Goal: Obtain resource: Obtain resource

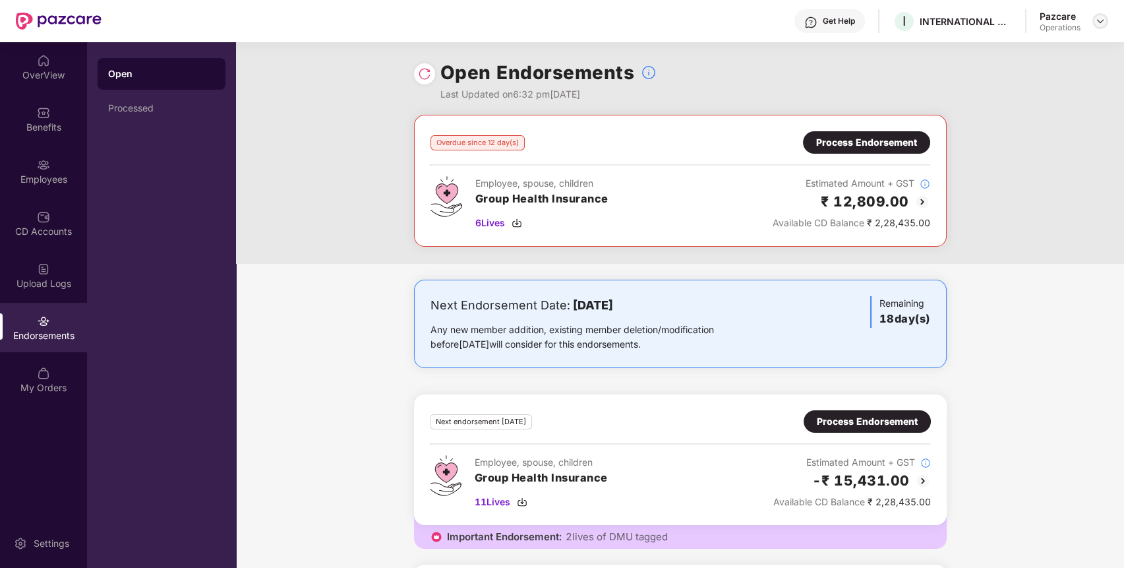
click at [1107, 25] on div at bounding box center [1101, 21] width 16 height 16
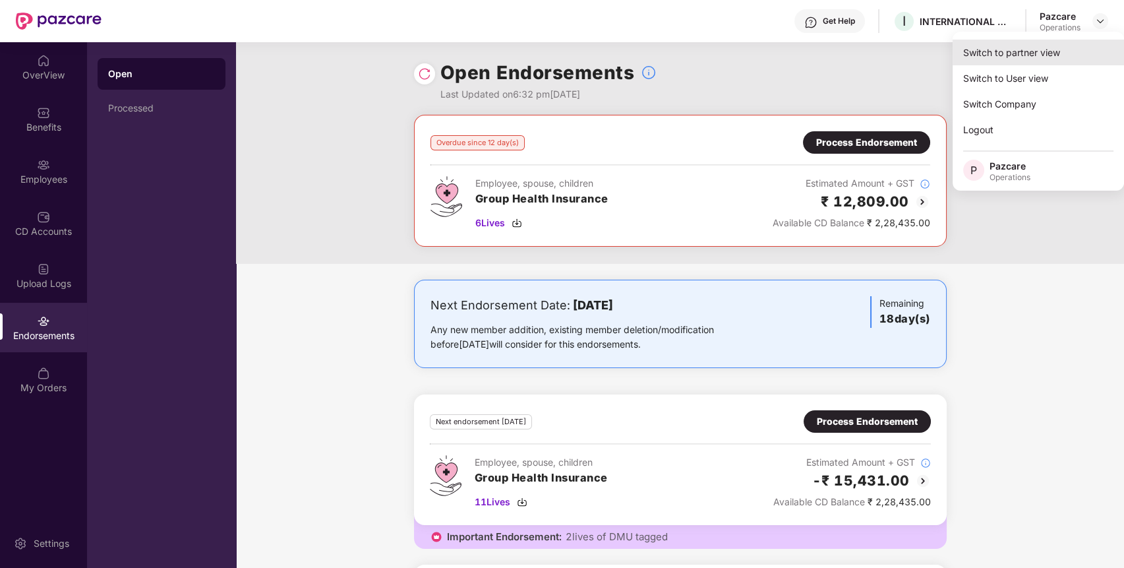
click at [1070, 47] on div "Switch to partner view" at bounding box center [1038, 53] width 171 height 26
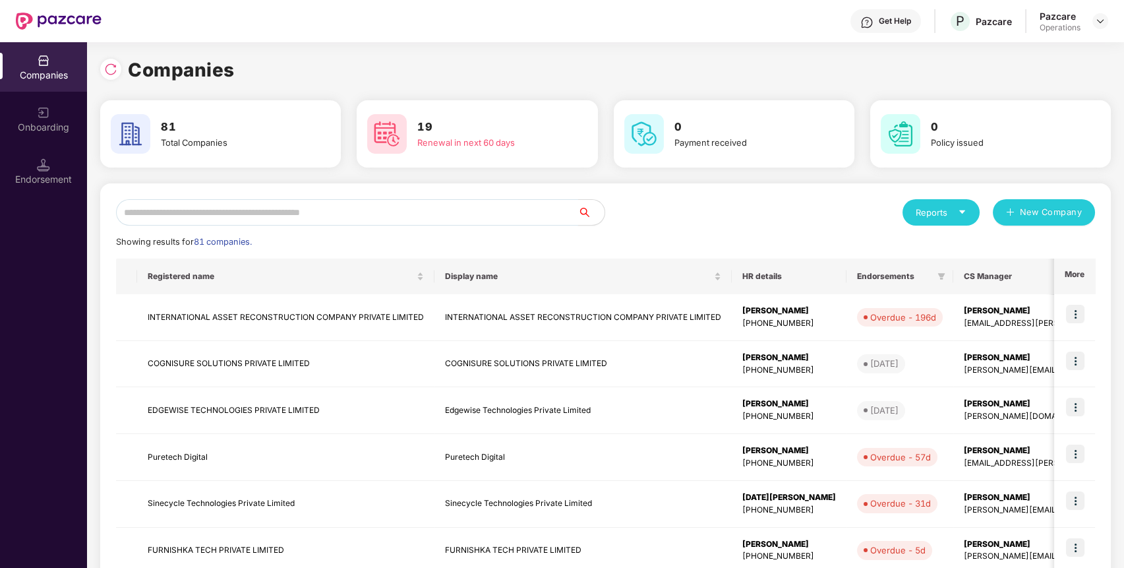
click at [287, 200] on input "text" at bounding box center [347, 212] width 462 height 26
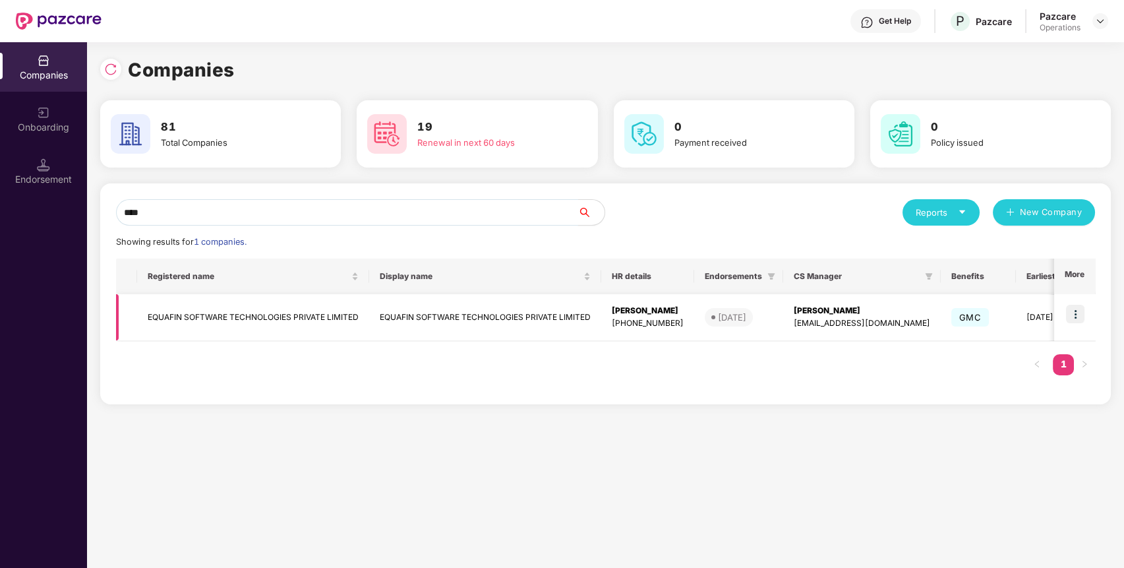
type input "****"
click at [1080, 320] on img at bounding box center [1075, 314] width 18 height 18
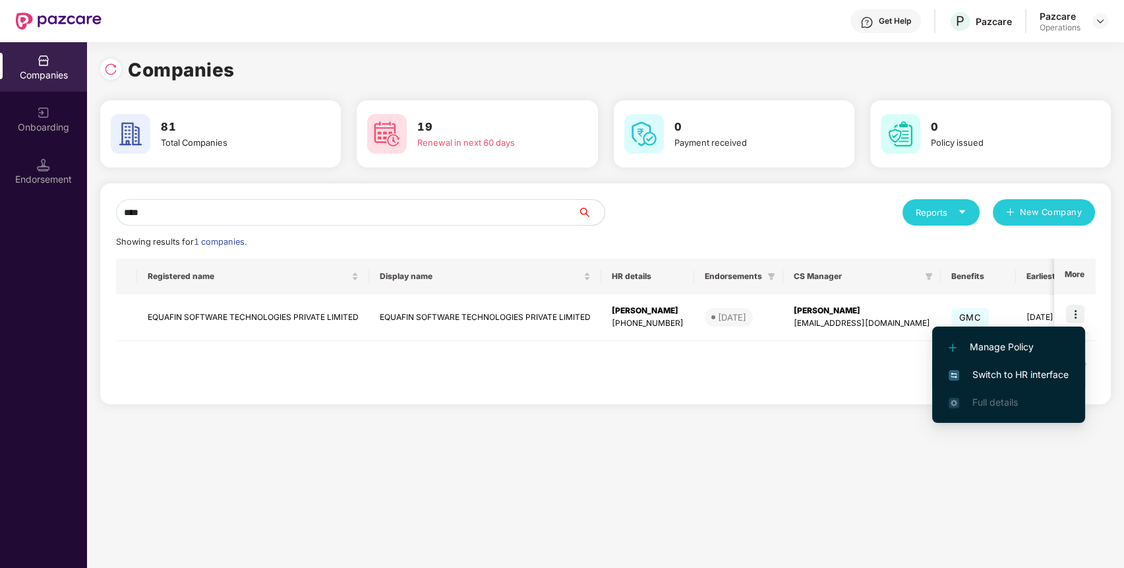
click at [1015, 377] on span "Switch to HR interface" at bounding box center [1009, 374] width 120 height 15
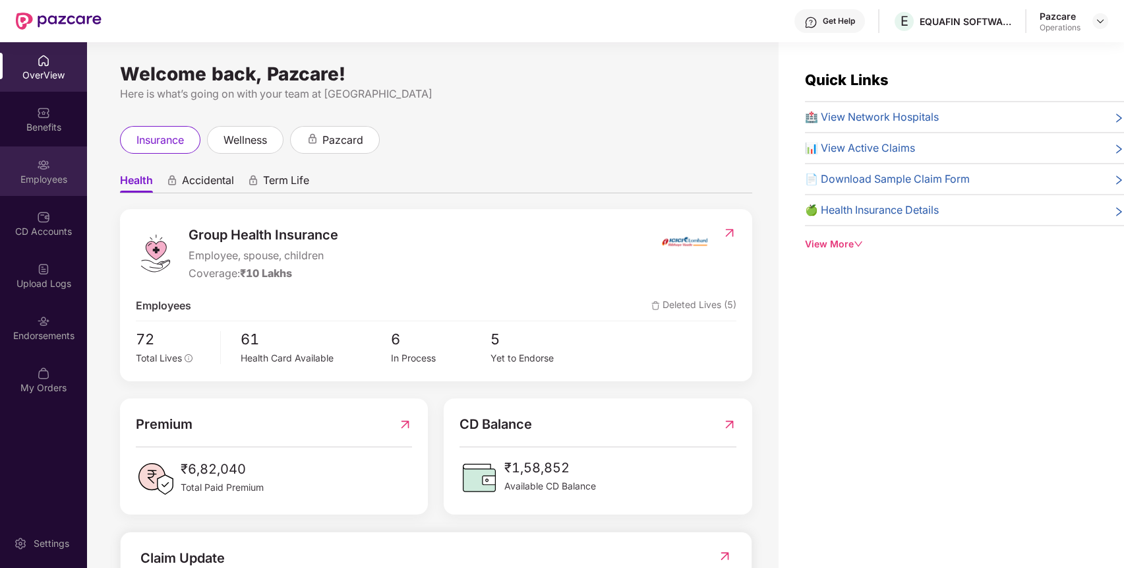
click at [42, 183] on div "Employees" at bounding box center [43, 179] width 87 height 13
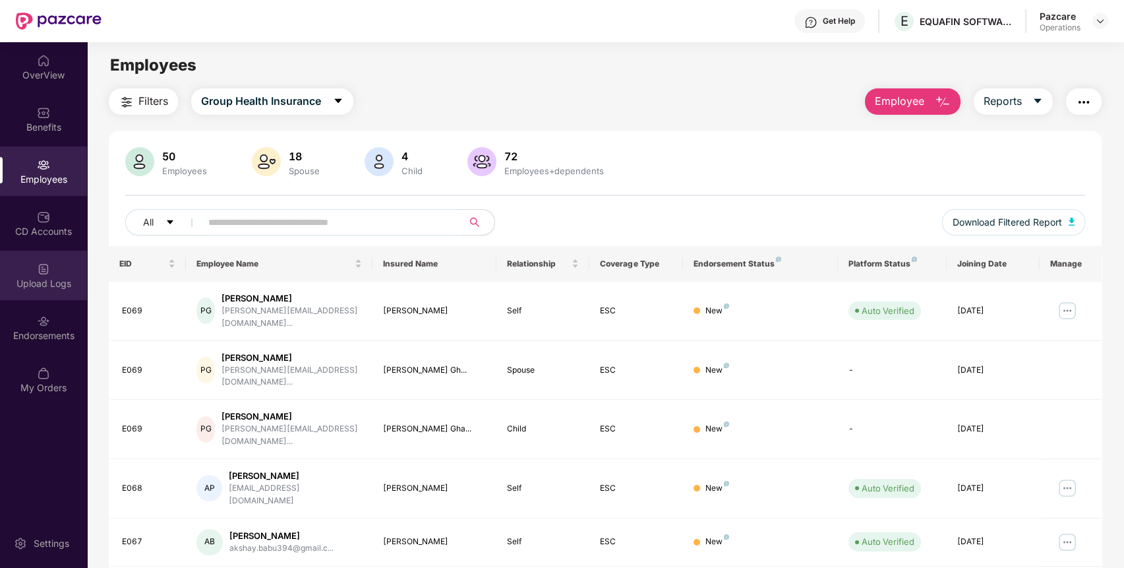
click at [56, 269] on div "Upload Logs" at bounding box center [43, 275] width 87 height 49
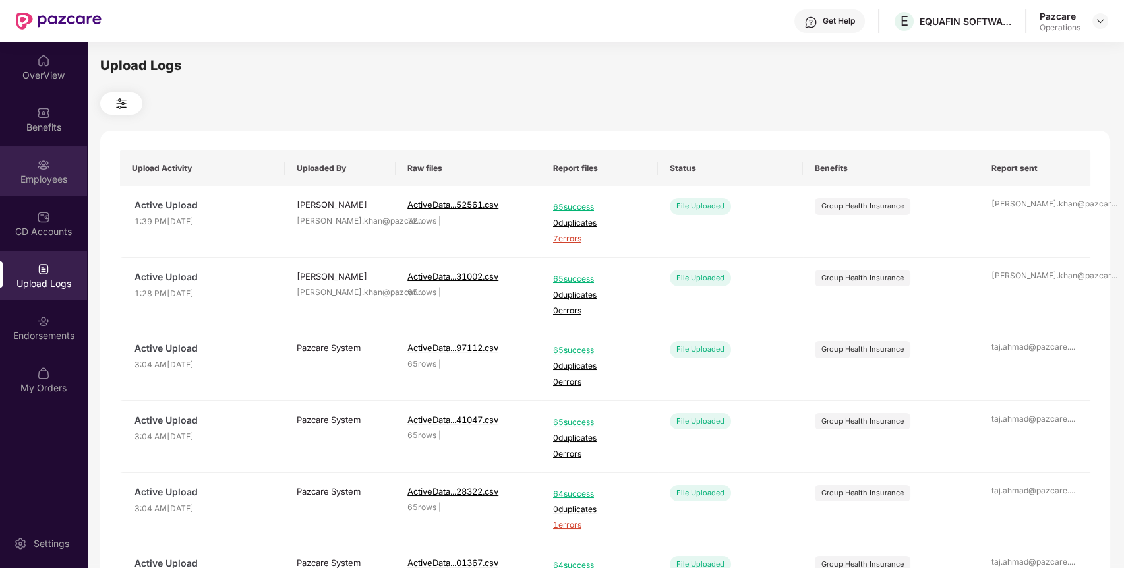
click at [39, 183] on div "Employees" at bounding box center [43, 179] width 87 height 13
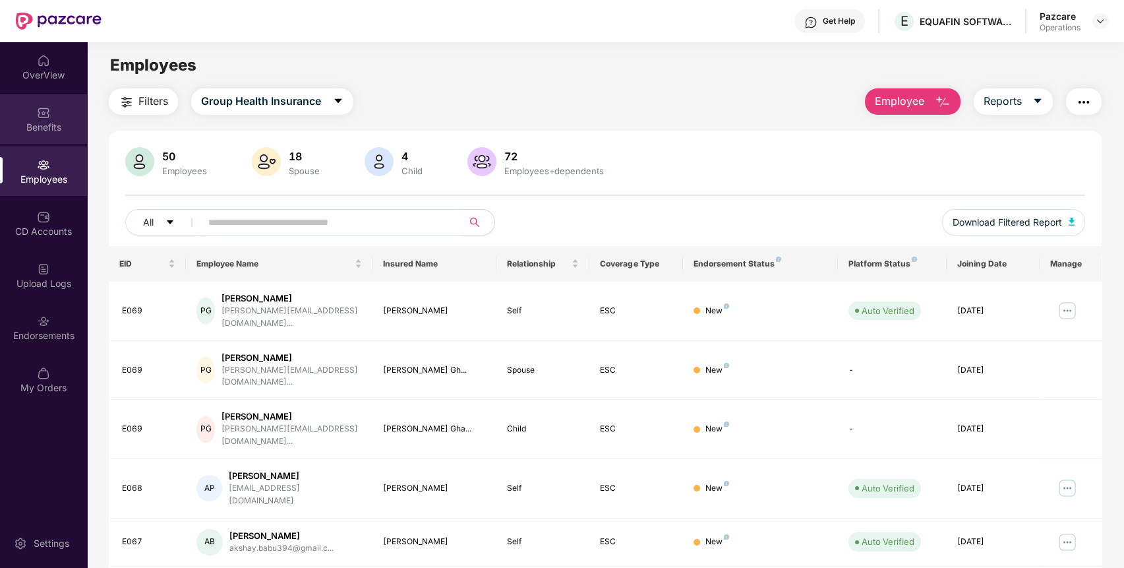
click at [50, 119] on div "Benefits" at bounding box center [43, 118] width 87 height 49
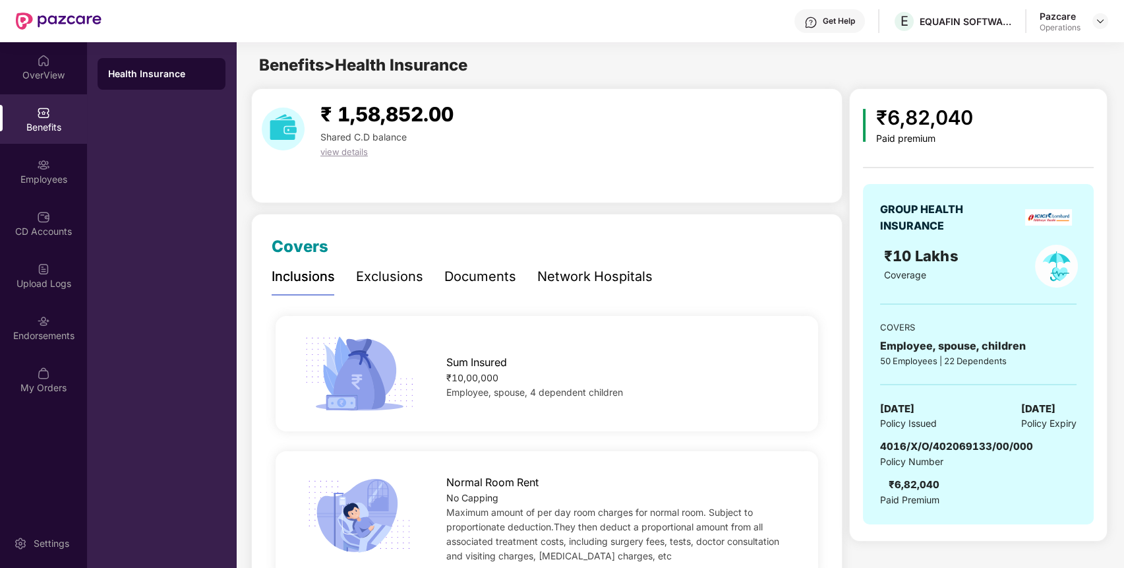
click at [969, 444] on span "4016/X/O/402069133/00/000" at bounding box center [956, 446] width 153 height 13
copy span "402069133"
click at [969, 444] on span "4016/X/O/402069133/00/000" at bounding box center [956, 446] width 153 height 13
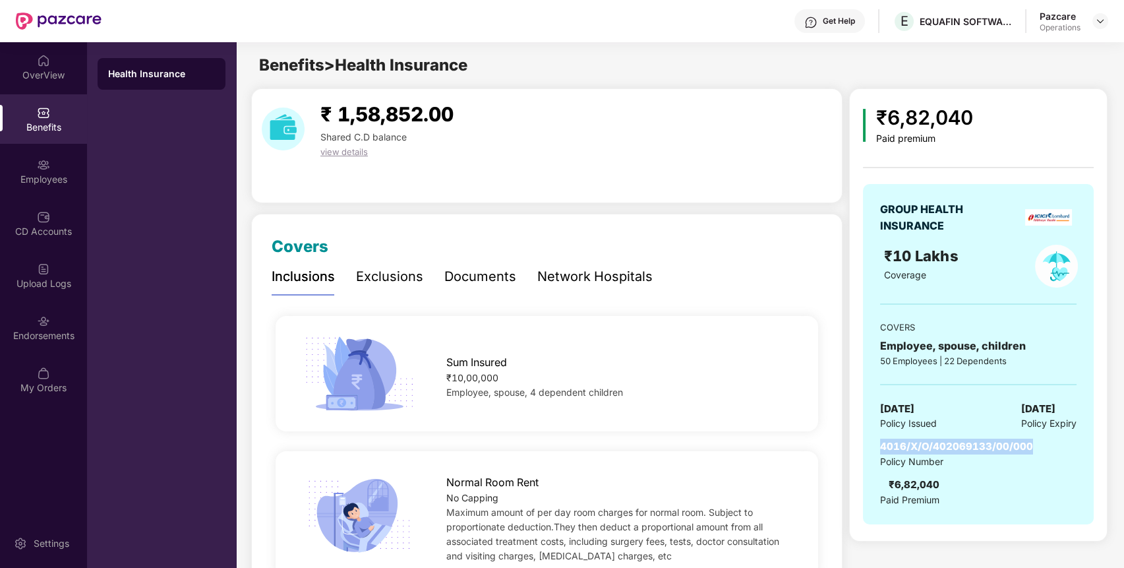
click at [969, 444] on span "4016/X/O/402069133/00/000" at bounding box center [956, 446] width 153 height 13
click at [1103, 26] on img at bounding box center [1100, 21] width 11 height 11
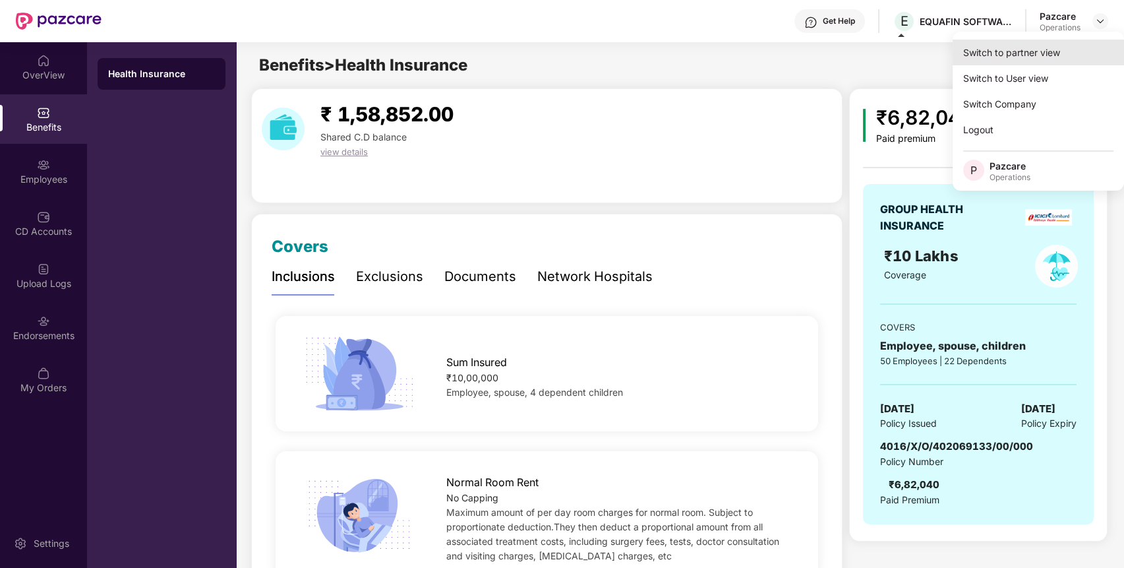
click at [1062, 47] on div "Switch to partner view" at bounding box center [1038, 53] width 171 height 26
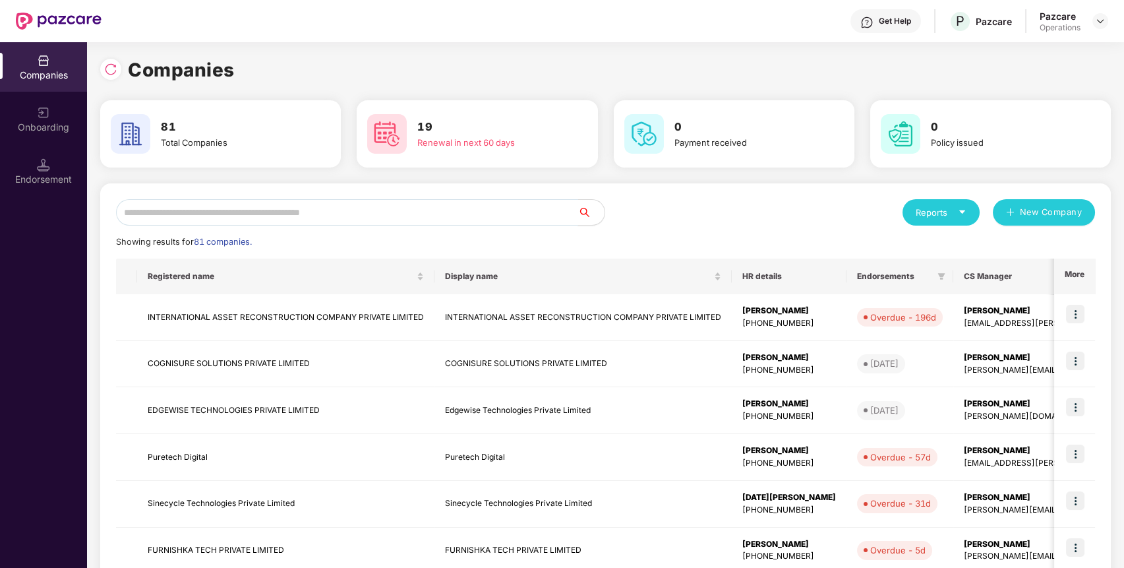
click at [508, 217] on input "text" at bounding box center [347, 212] width 462 height 26
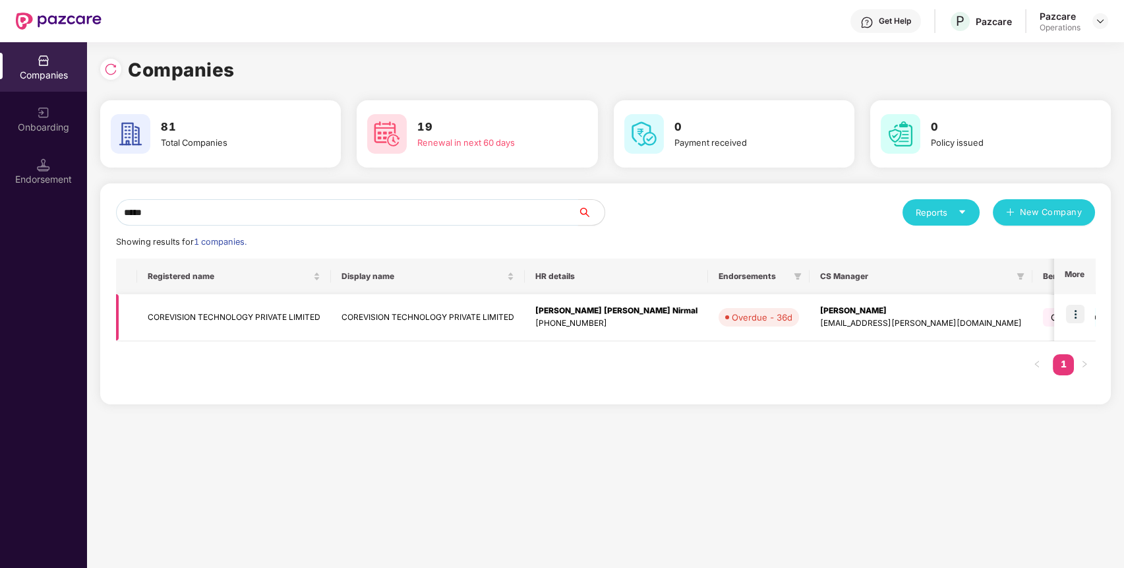
type input "*****"
click at [309, 314] on td "COREVISION TECHNOLOGY PRIVATE LIMITED" at bounding box center [234, 317] width 194 height 47
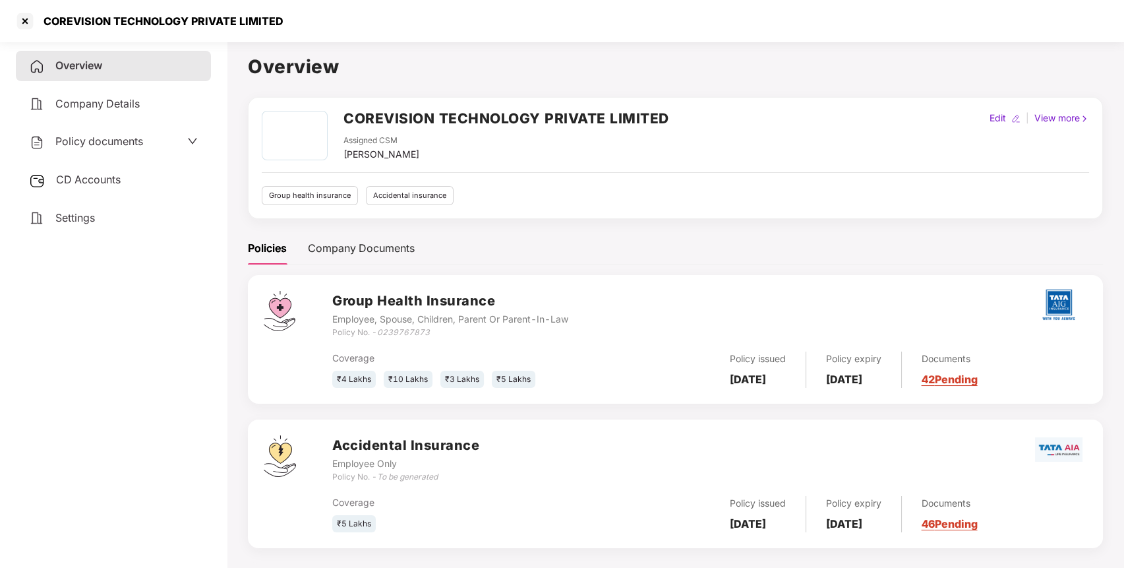
click at [253, 13] on div "COREVISION TECHNOLOGY PRIVATE LIMITED" at bounding box center [149, 21] width 269 height 21
copy div "COREVISION TECHNOLOGY PRIVATE LIMITED"
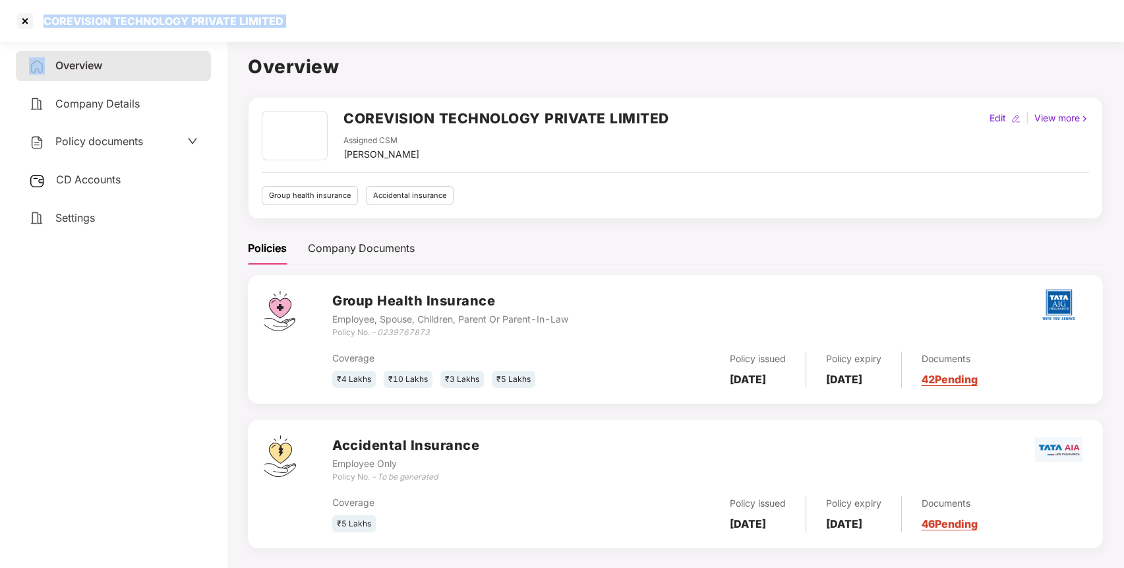
scroll to position [36, 0]
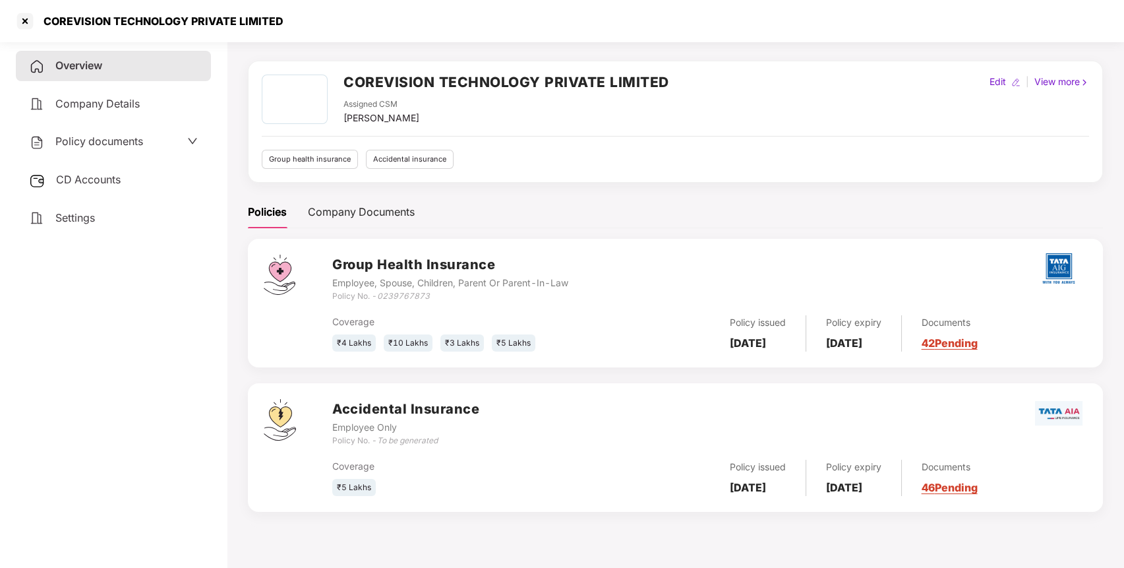
click at [115, 144] on span "Policy documents" at bounding box center [99, 141] width 88 height 13
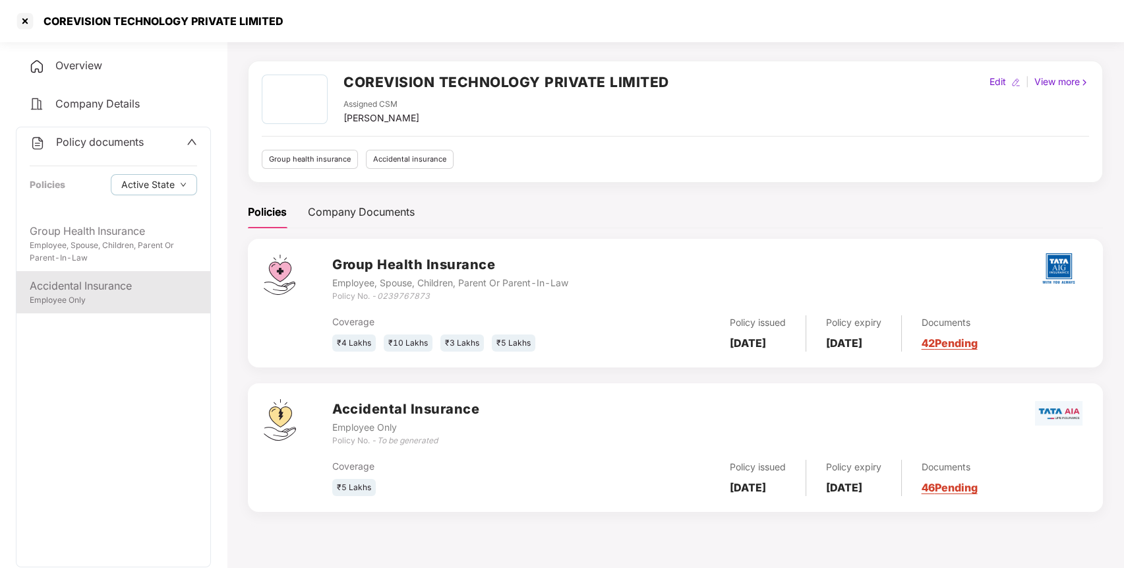
click at [112, 284] on div "Accidental Insurance" at bounding box center [113, 286] width 167 height 16
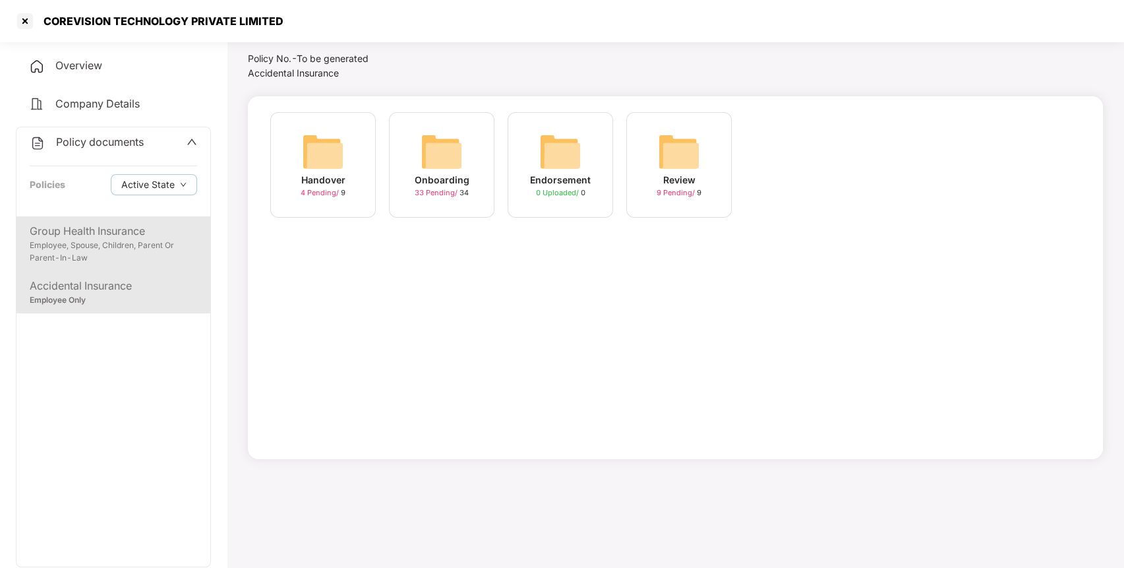
click at [144, 239] on div "Employee, Spouse, Children, Parent Or Parent-In-Law" at bounding box center [113, 251] width 167 height 25
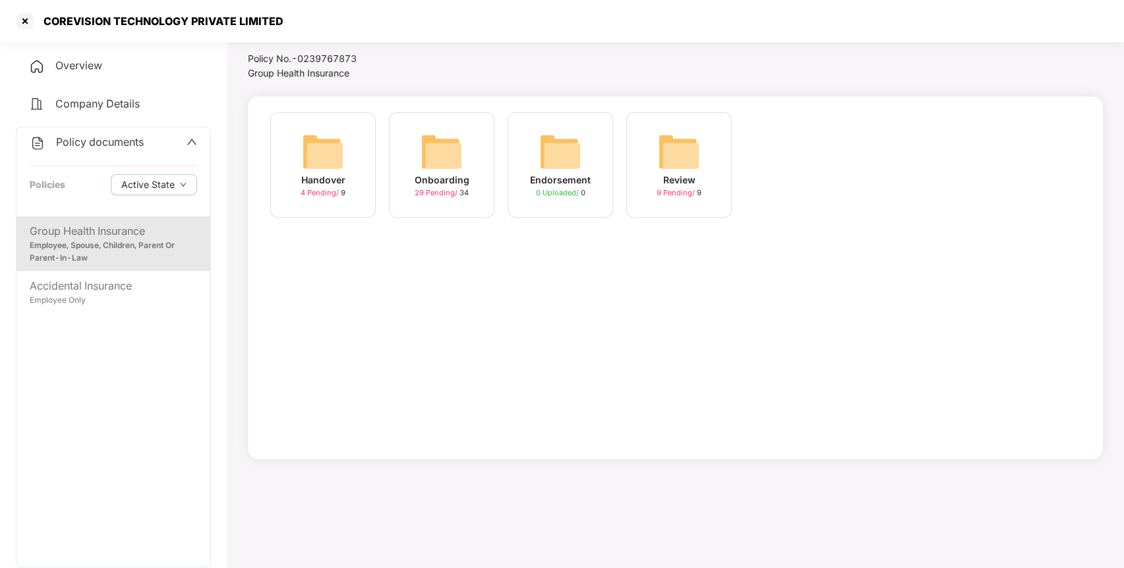
click at [435, 150] on img at bounding box center [442, 152] width 42 height 42
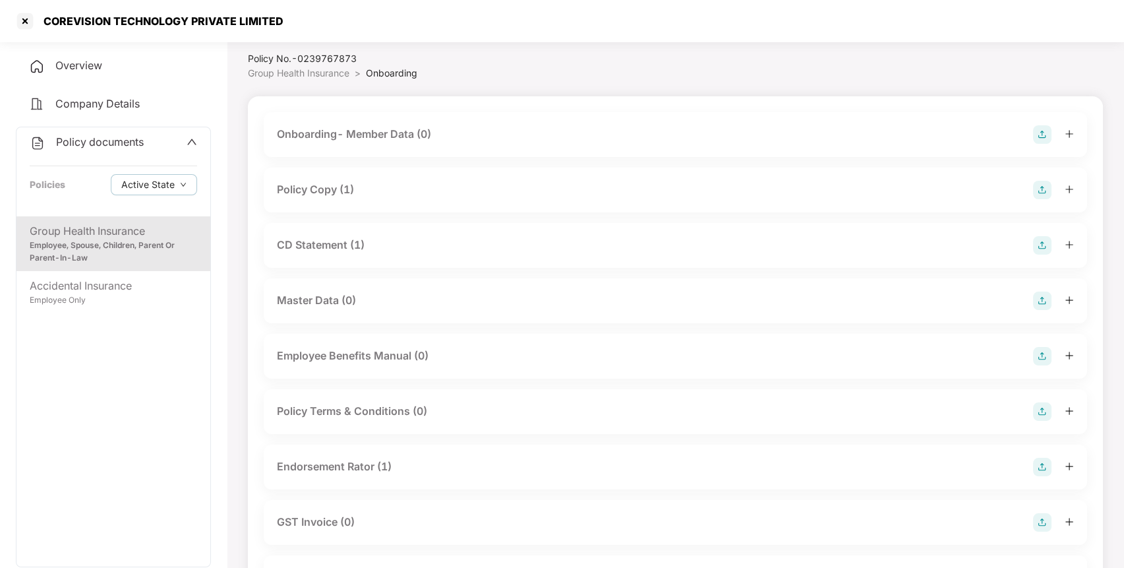
click at [316, 193] on div "Policy Copy (1)" at bounding box center [315, 189] width 77 height 16
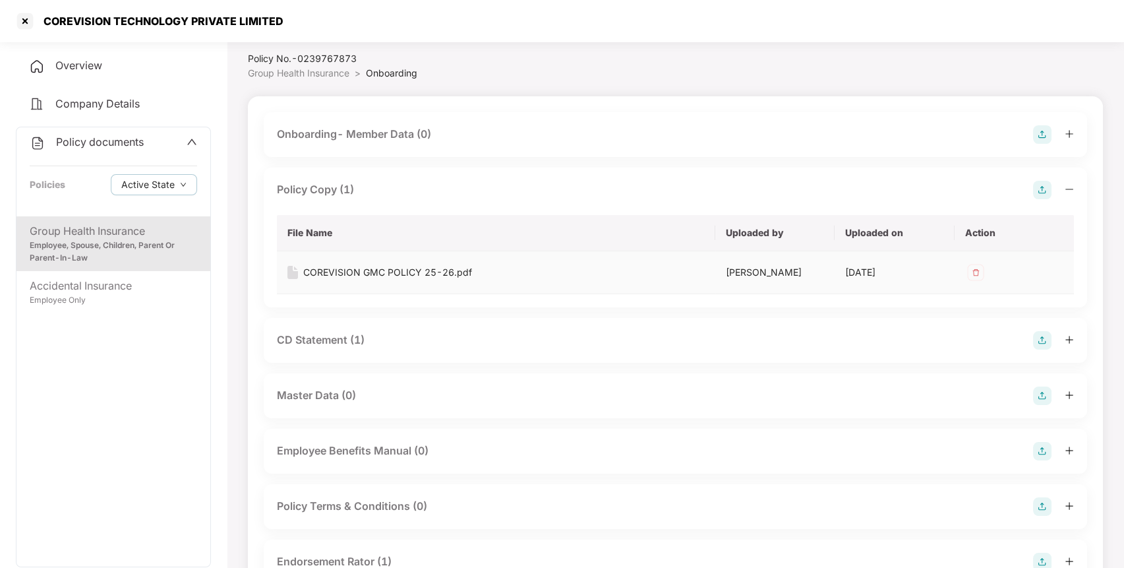
click at [355, 270] on div "COREVISION GMC POLICY 25-26.pdf" at bounding box center [387, 272] width 169 height 15
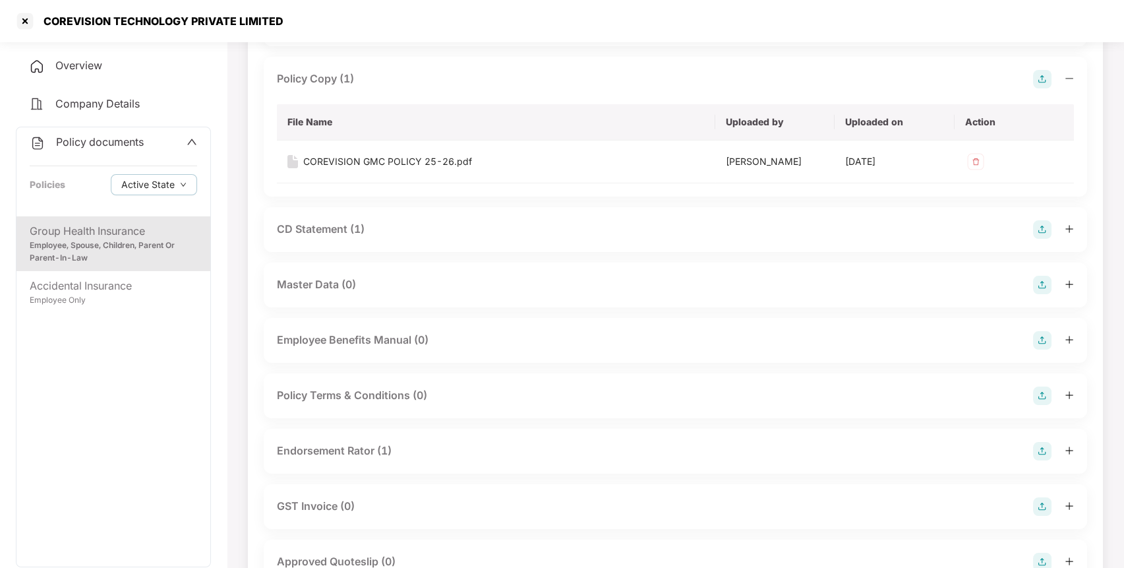
scroll to position [161, 0]
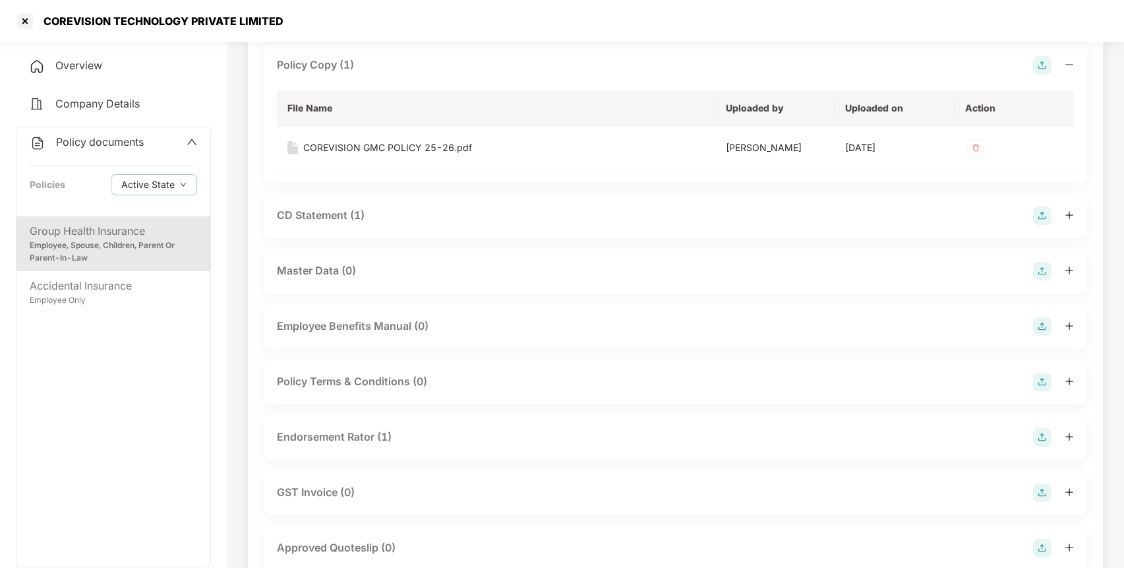
click at [353, 438] on div "Endorsement Rator (1)" at bounding box center [334, 437] width 115 height 16
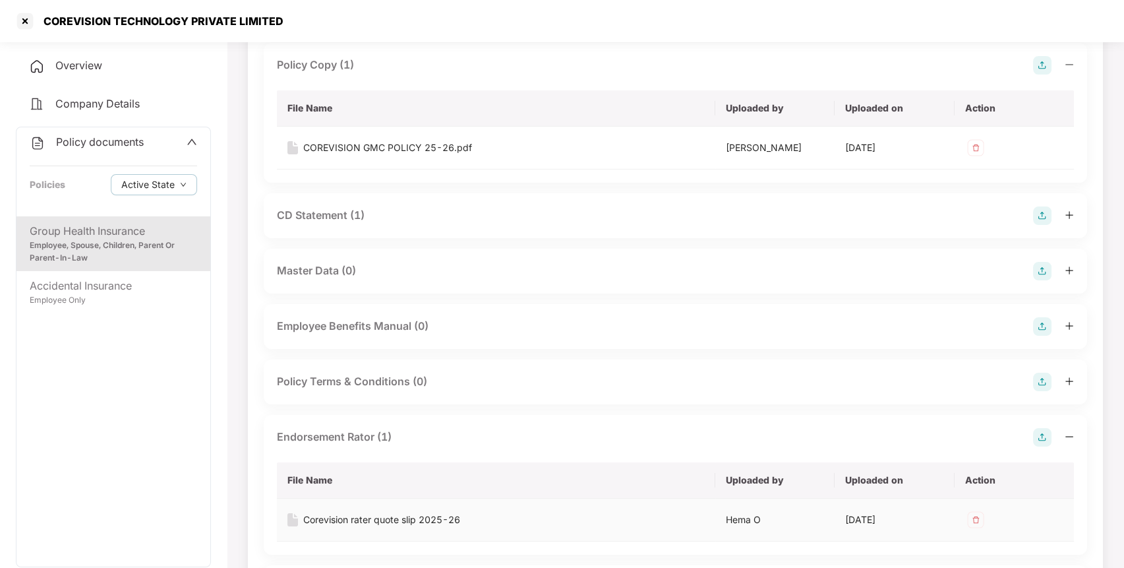
click at [357, 516] on div "Corevision rater quote slip 2025-26" at bounding box center [381, 519] width 157 height 15
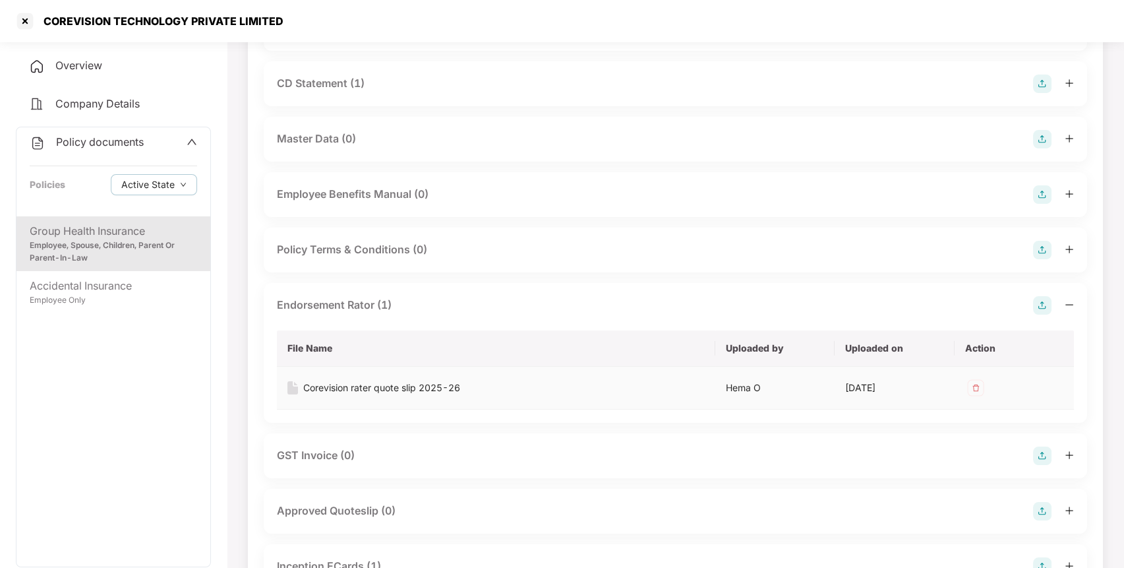
scroll to position [424, 0]
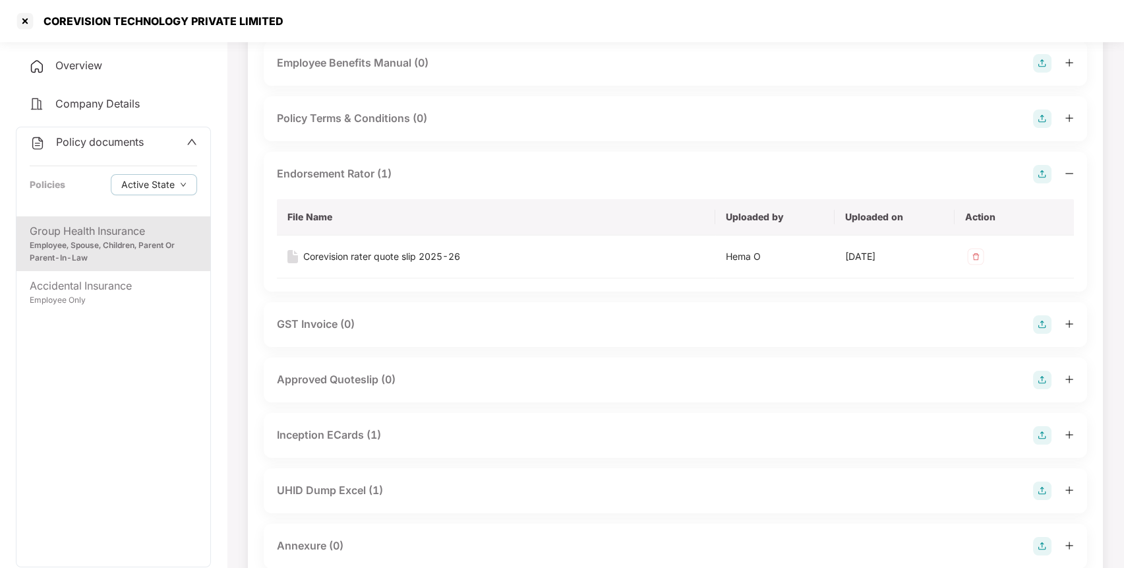
click at [354, 432] on div "Inception ECards (1)" at bounding box center [329, 435] width 104 height 16
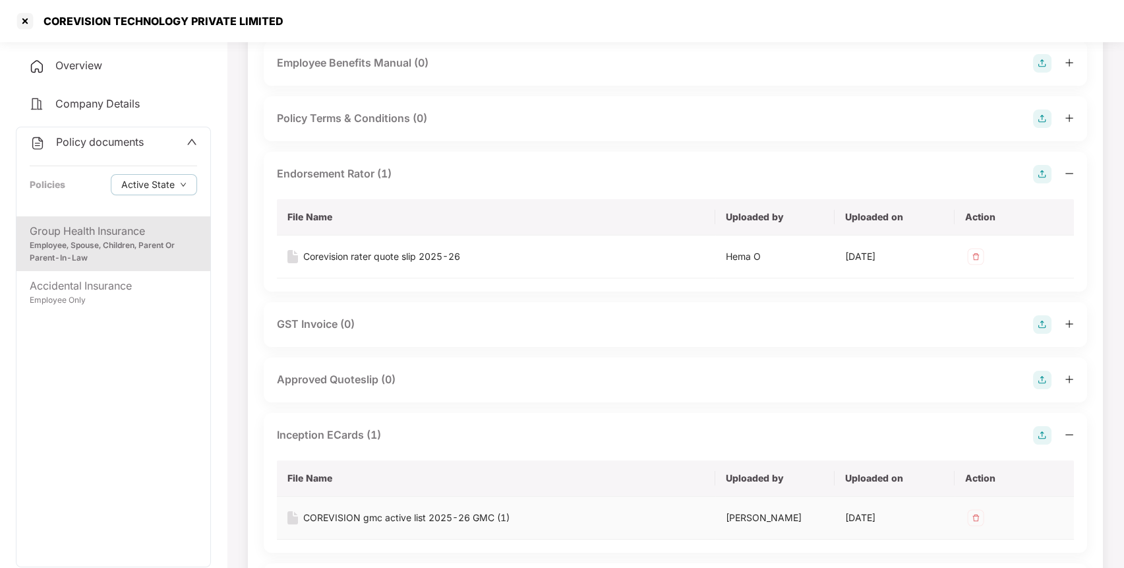
click at [414, 517] on div "COREVISION gmc active list 2025-26 GMC (1)" at bounding box center [406, 517] width 206 height 15
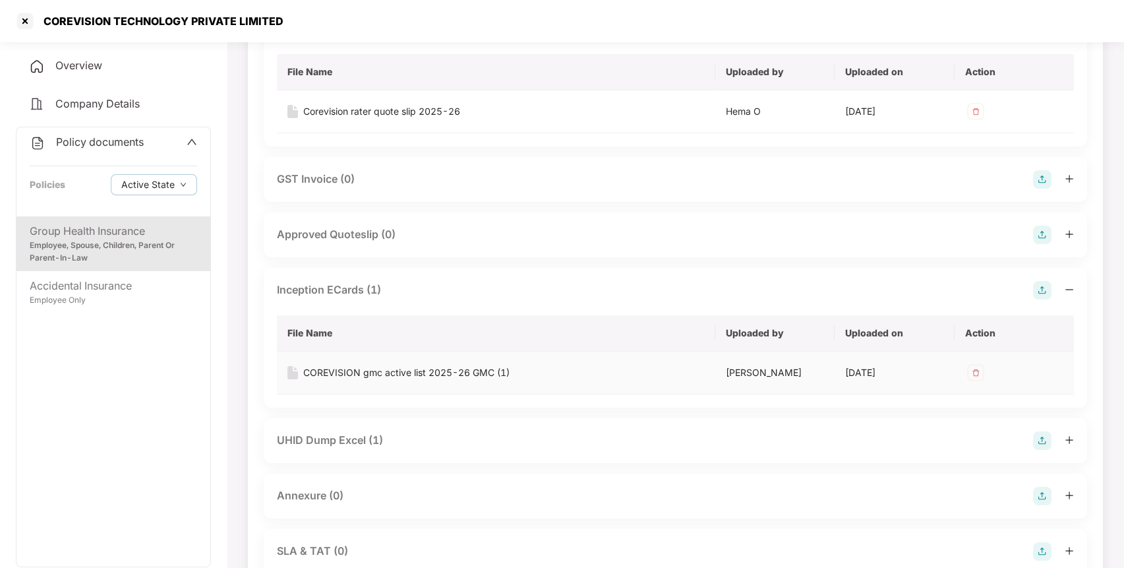
scroll to position [581, 0]
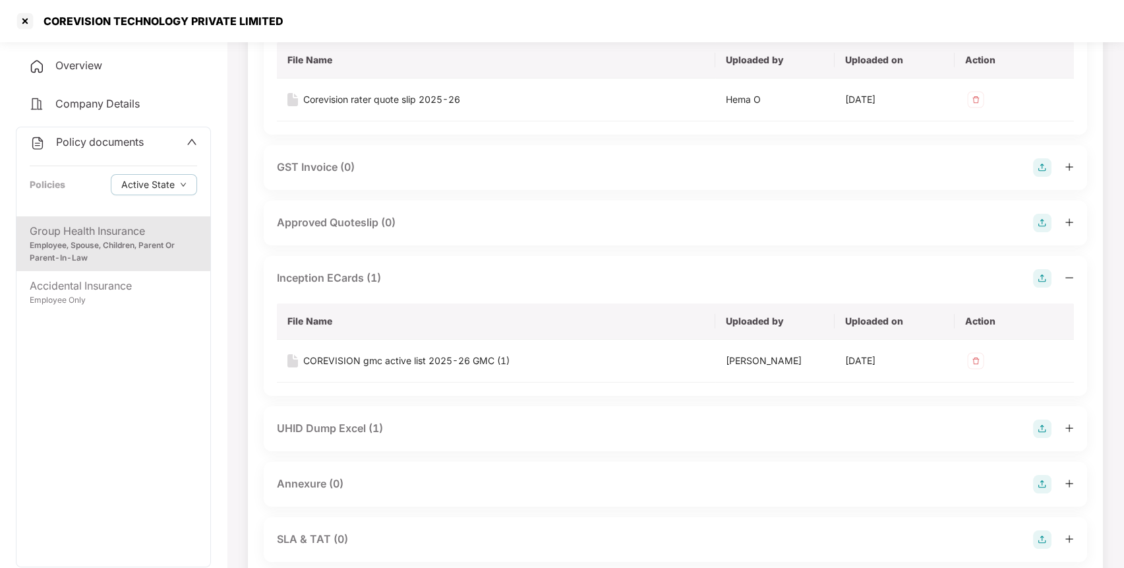
click at [342, 436] on div "UHID Dump Excel (1)" at bounding box center [330, 428] width 106 height 16
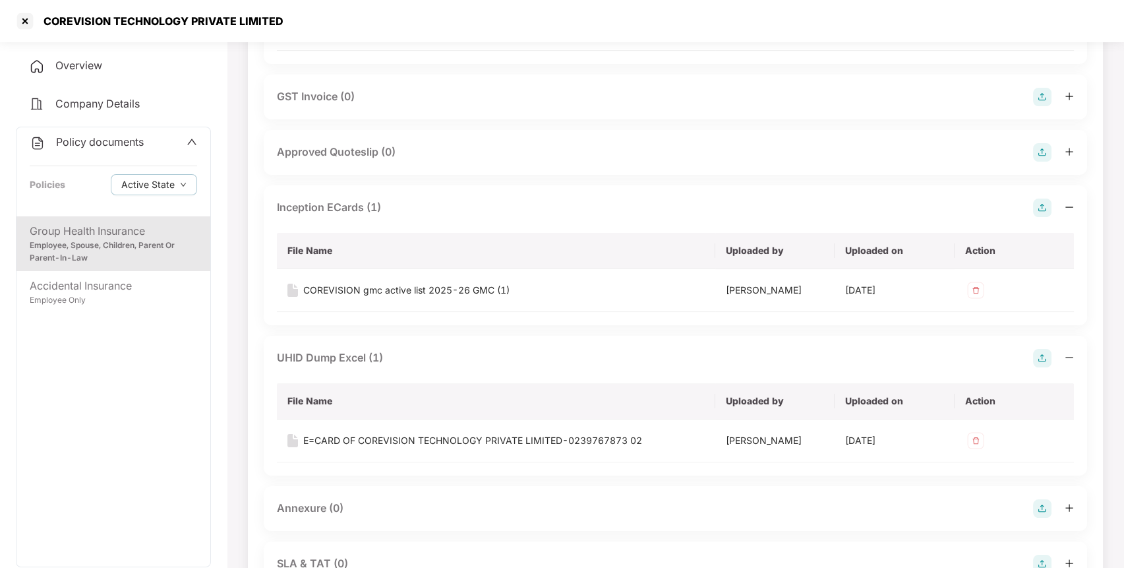
scroll to position [654, 0]
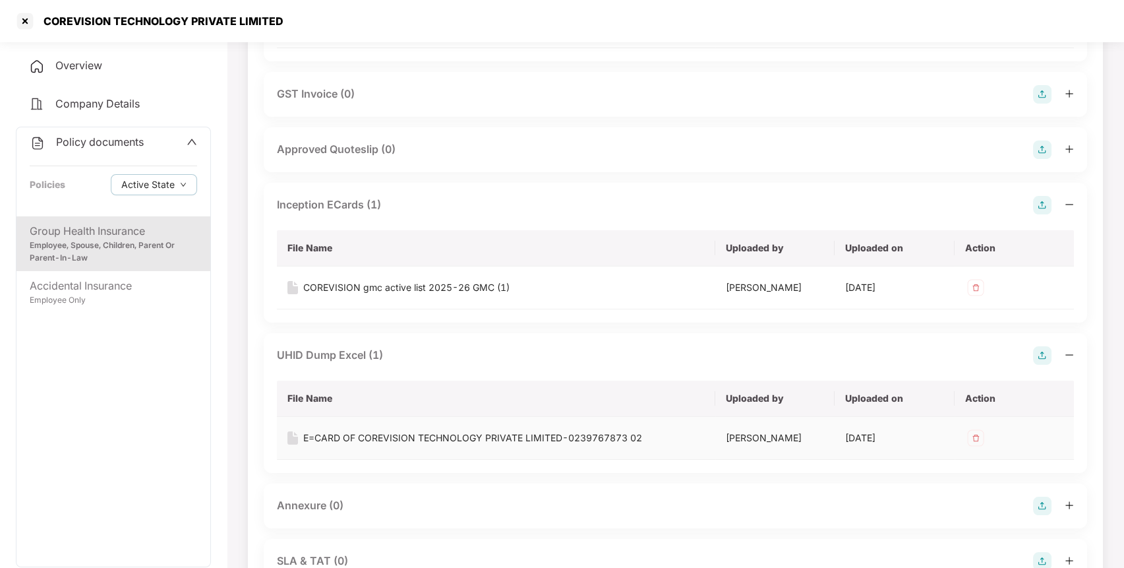
click at [390, 445] on div "E=CARD OF COREVISION TECHNOLOGY PRIVATE LIMITED-0239767873 02" at bounding box center [472, 438] width 339 height 15
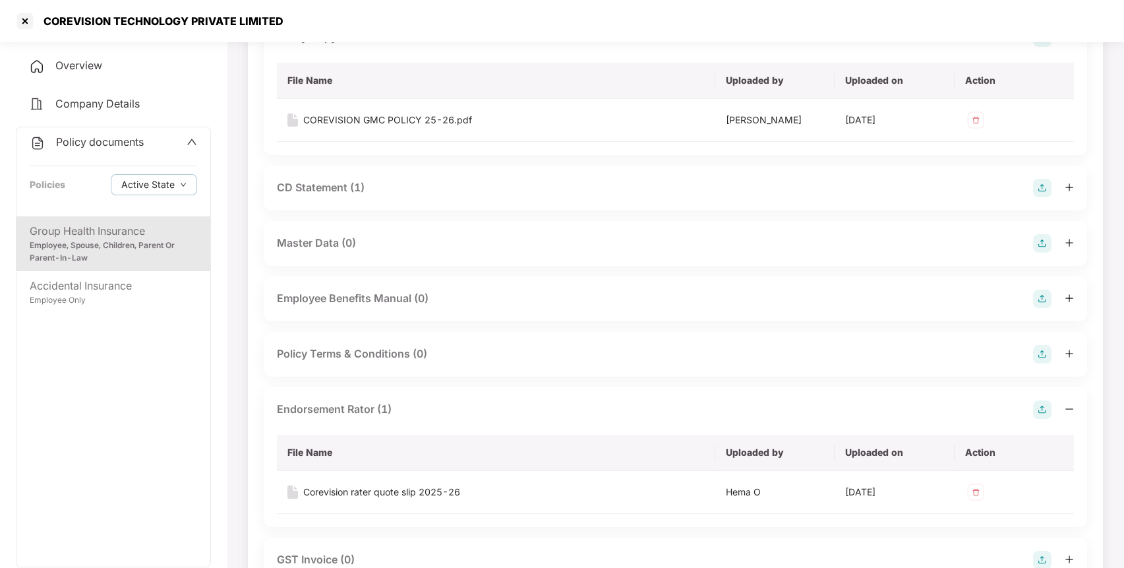
scroll to position [0, 0]
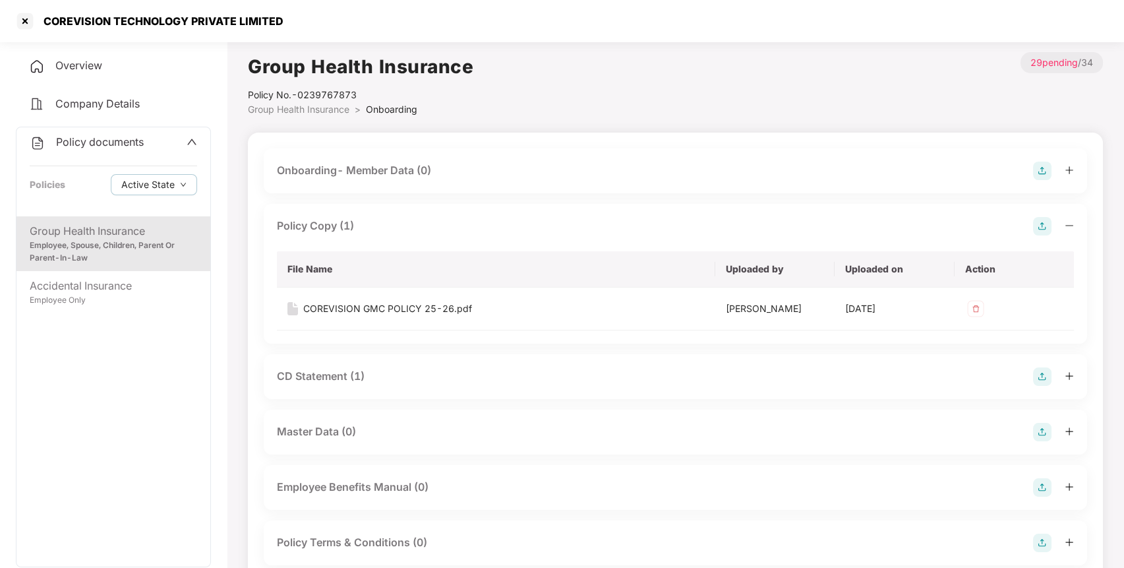
click at [153, 53] on div "Overview" at bounding box center [113, 66] width 195 height 30
